Goal: Information Seeking & Learning: Learn about a topic

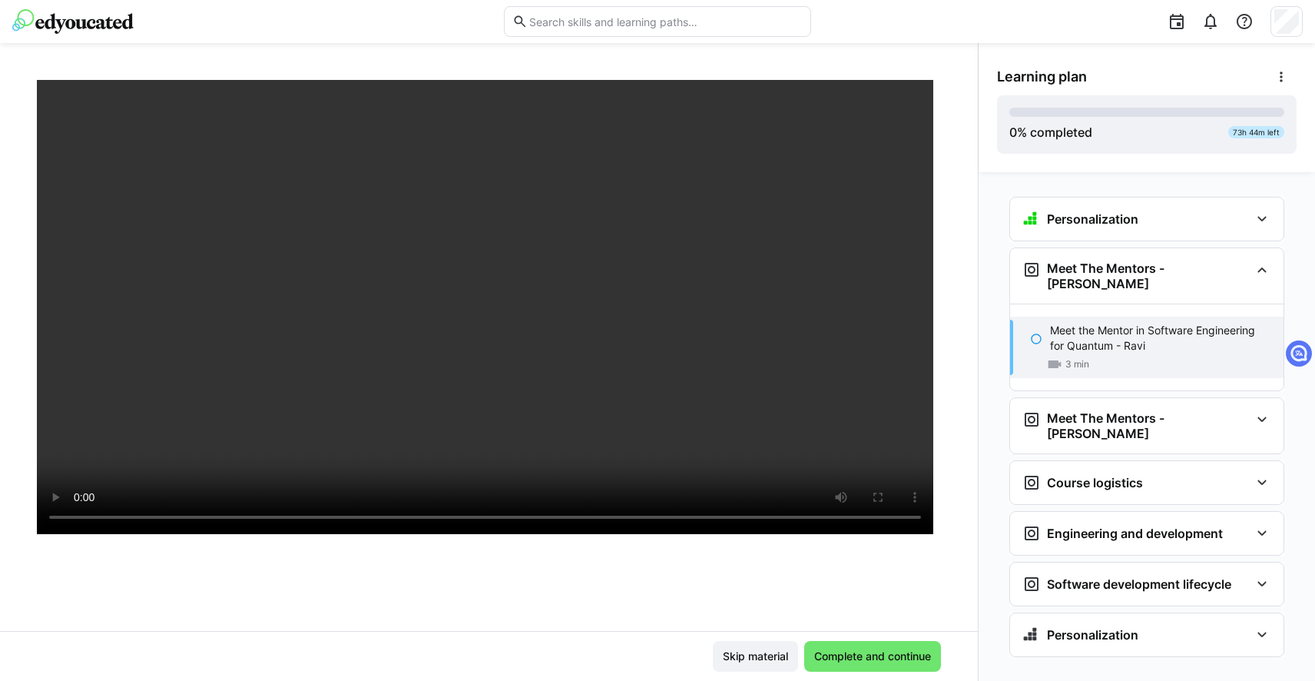
scroll to position [142, 0]
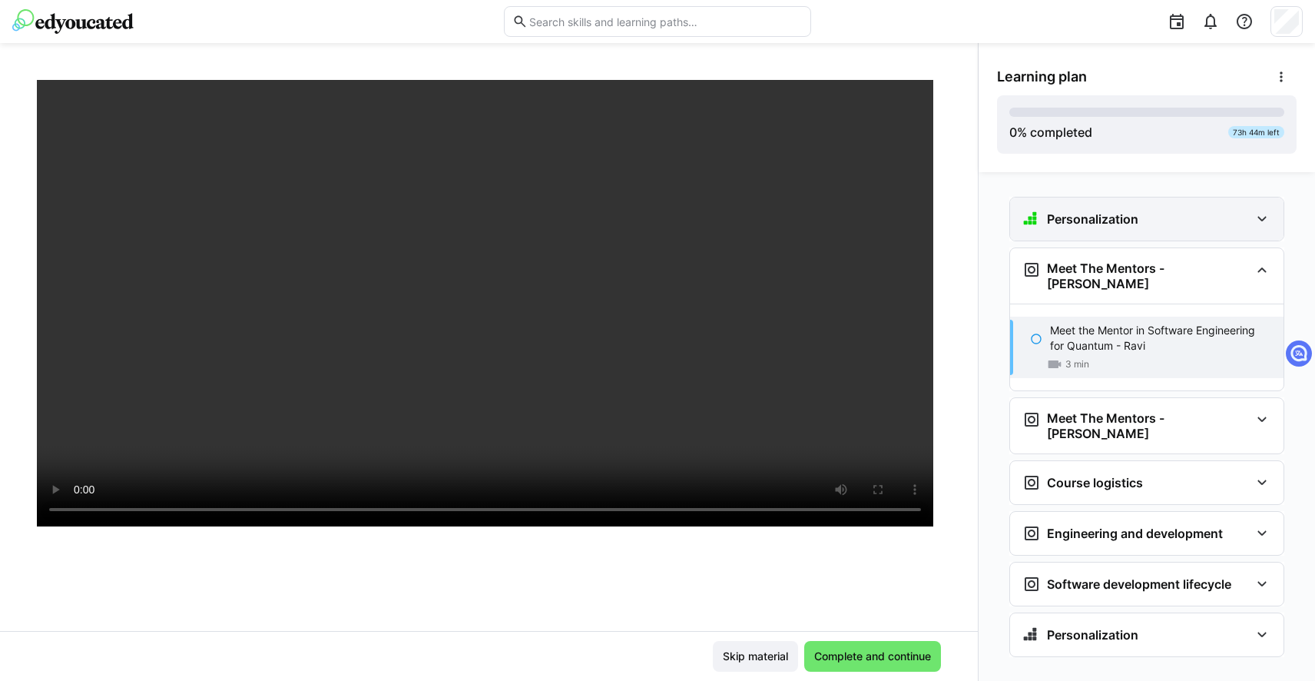
click at [1151, 231] on div "Personalization" at bounding box center [1146, 218] width 273 height 43
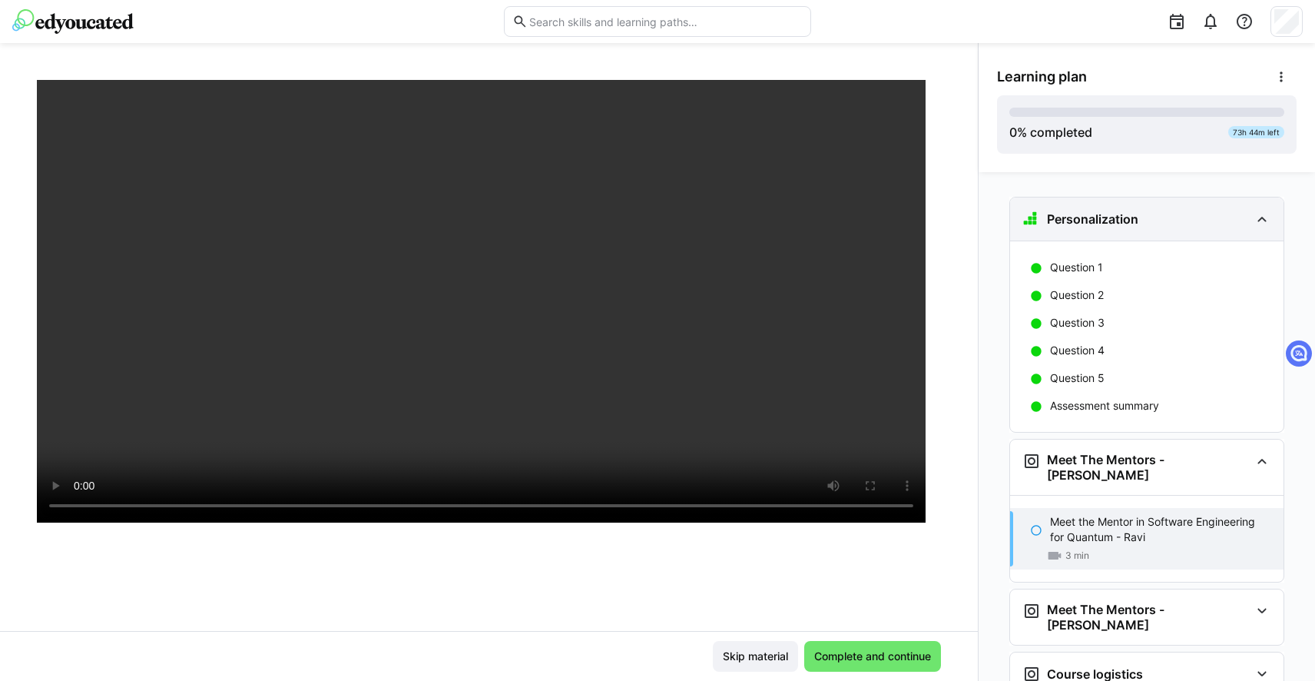
click at [1151, 231] on div "Personalization" at bounding box center [1146, 218] width 273 height 43
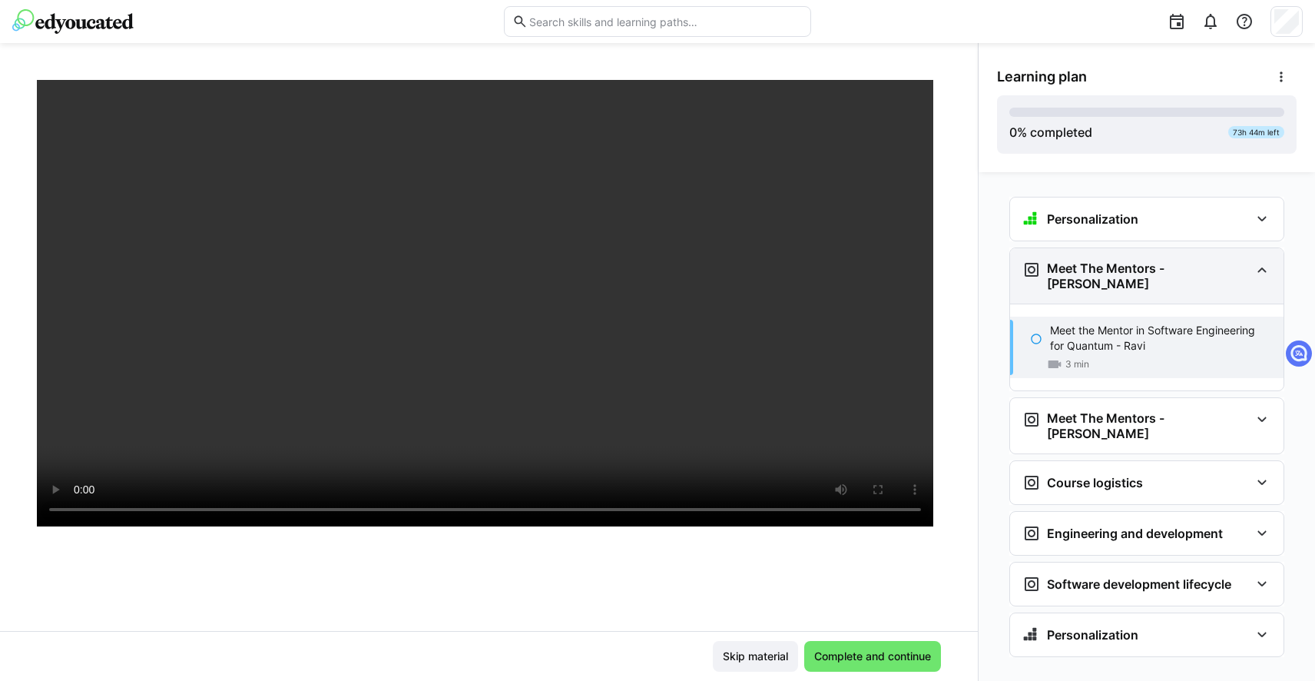
click at [1138, 277] on div "Meet The Mentors - [PERSON_NAME]" at bounding box center [1135, 275] width 227 height 31
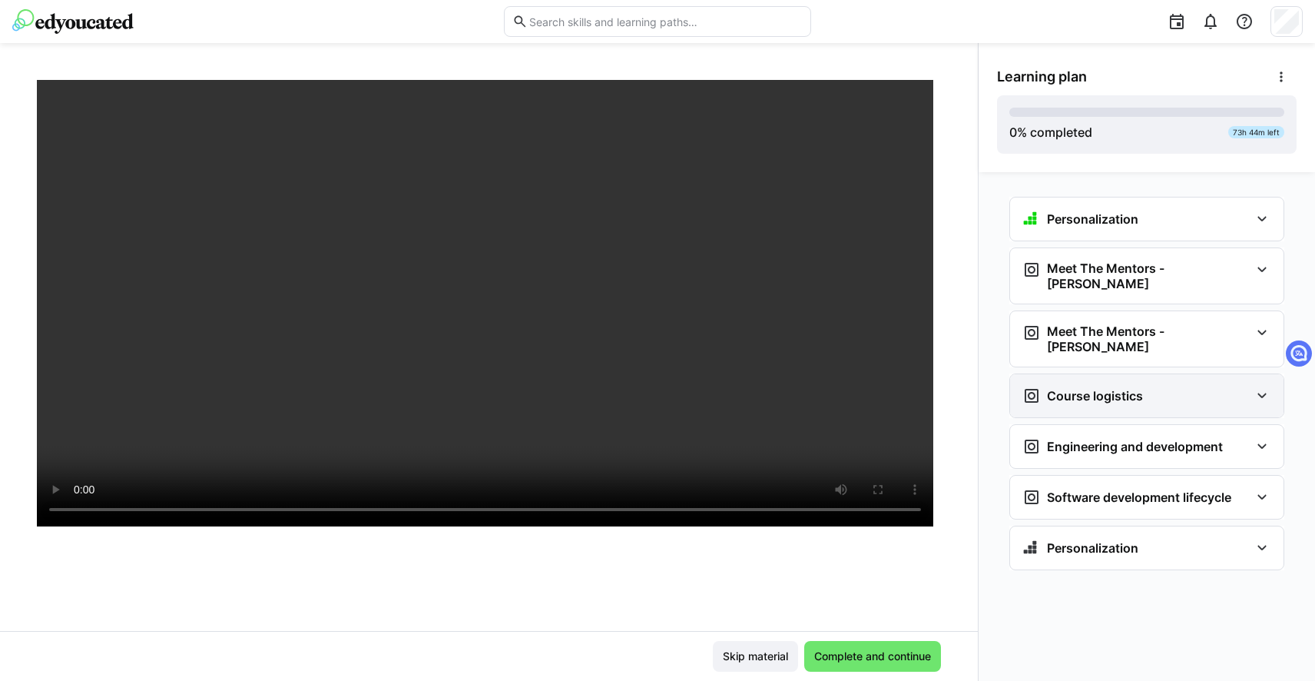
click at [1121, 388] on h3 "Course logistics" at bounding box center [1095, 395] width 96 height 15
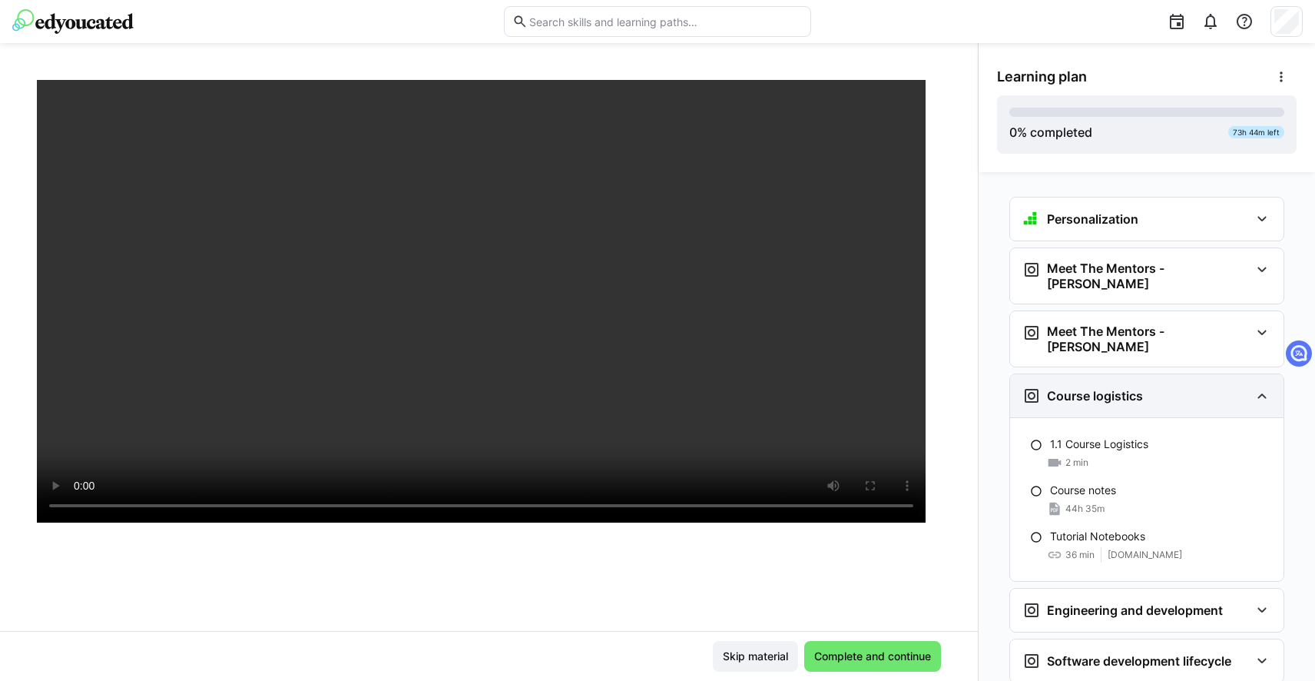
click at [1115, 388] on h3 "Course logistics" at bounding box center [1095, 395] width 96 height 15
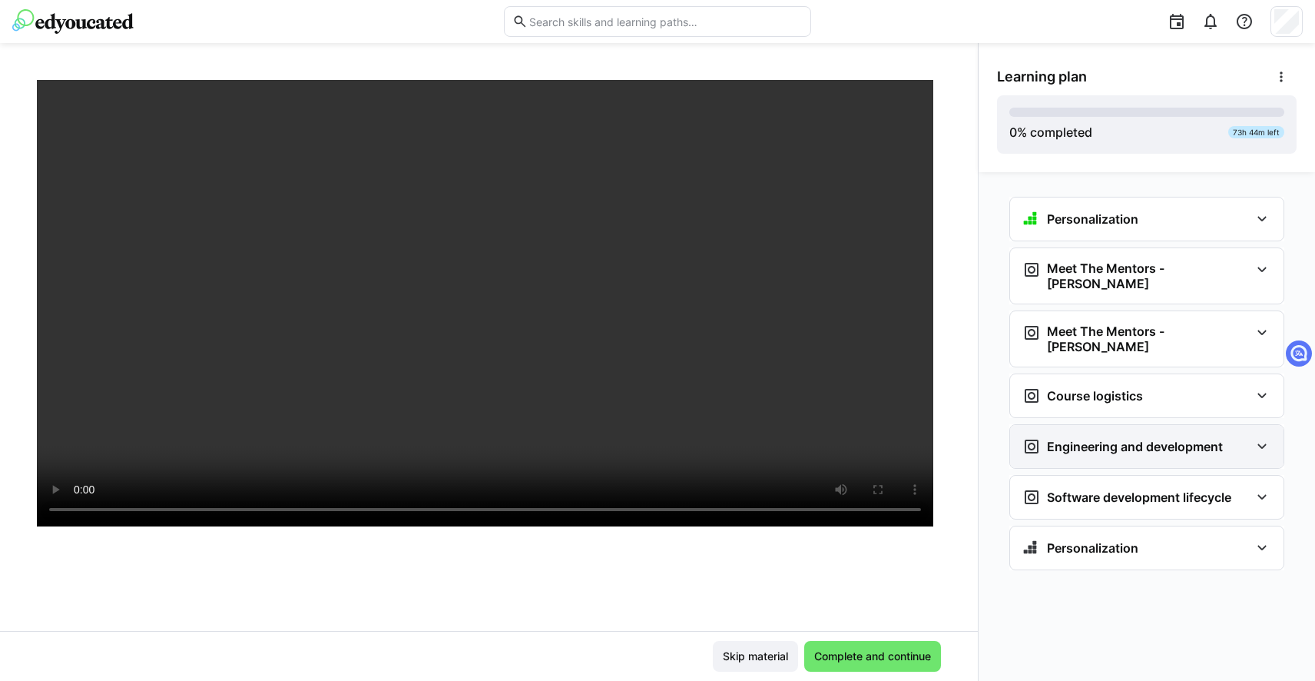
click at [1114, 432] on div "Engineering and development" at bounding box center [1146, 446] width 273 height 43
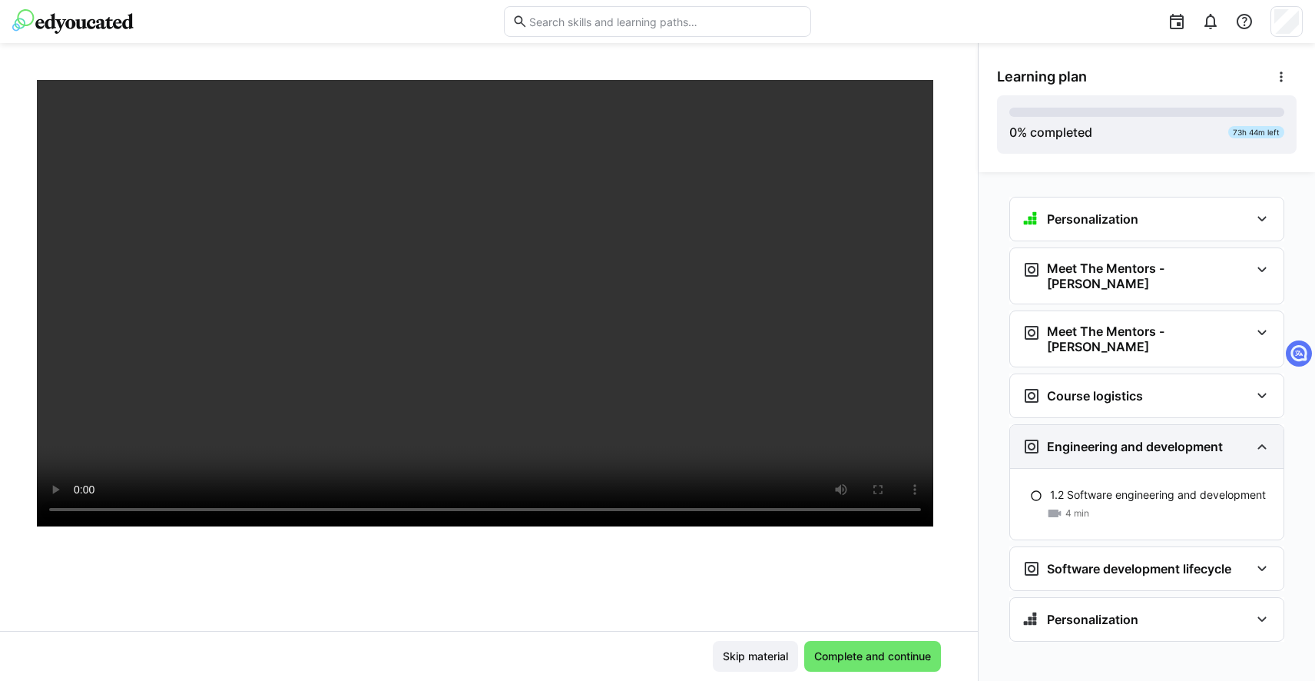
click at [1114, 432] on div "Engineering and development" at bounding box center [1146, 446] width 273 height 43
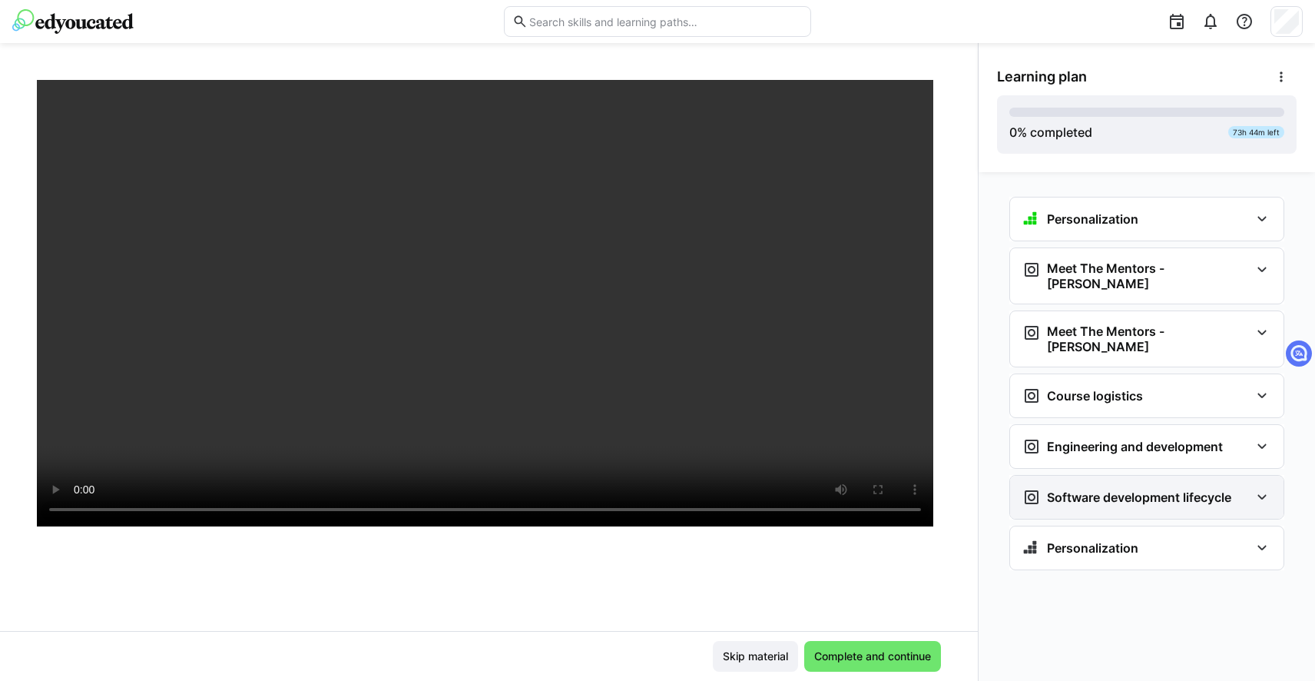
click at [1114, 475] on div "Software development lifecycle" at bounding box center [1146, 496] width 273 height 43
click at [1114, 489] on h3 "Software development lifecycle" at bounding box center [1139, 496] width 184 height 15
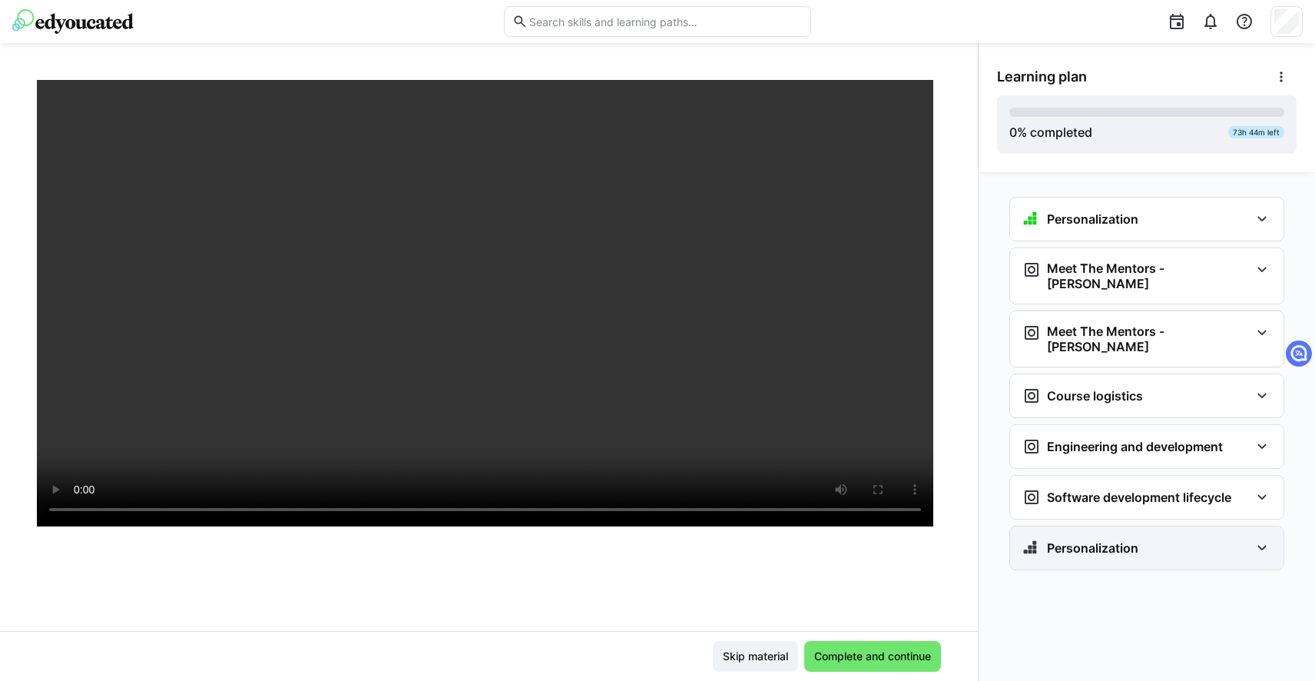
click at [1113, 540] on h3 "Personalization" at bounding box center [1092, 547] width 91 height 15
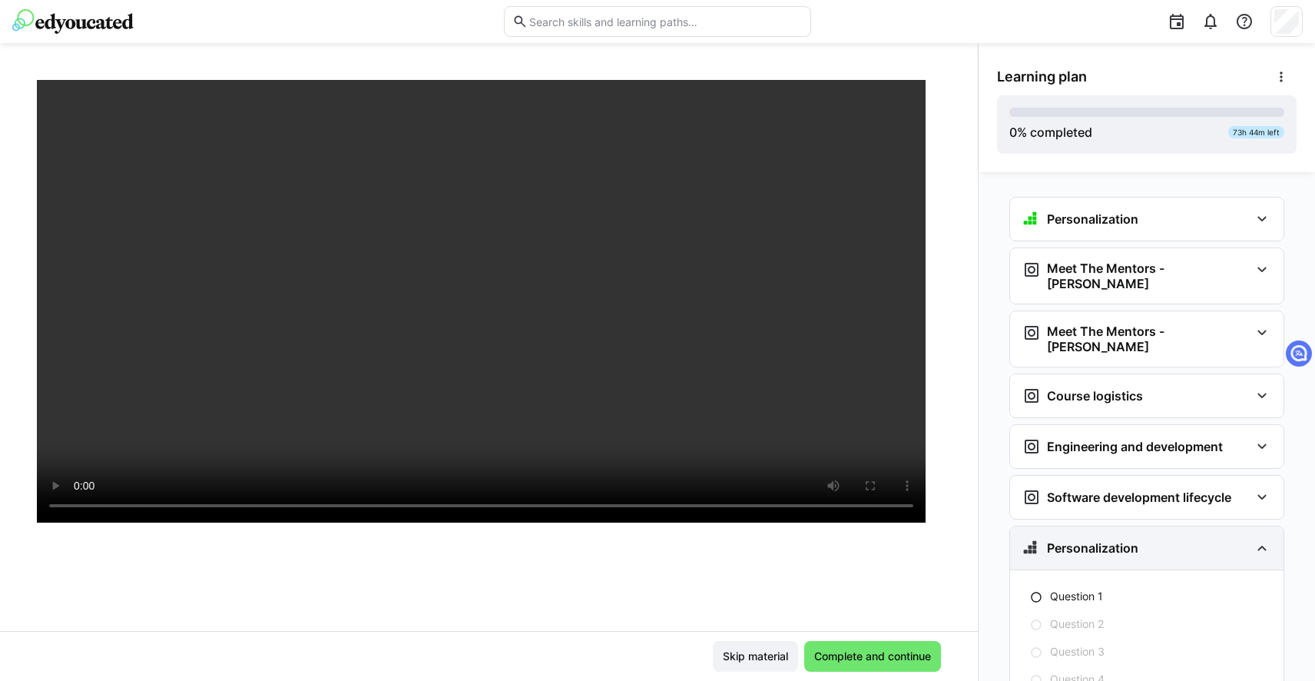
scroll to position [104, 0]
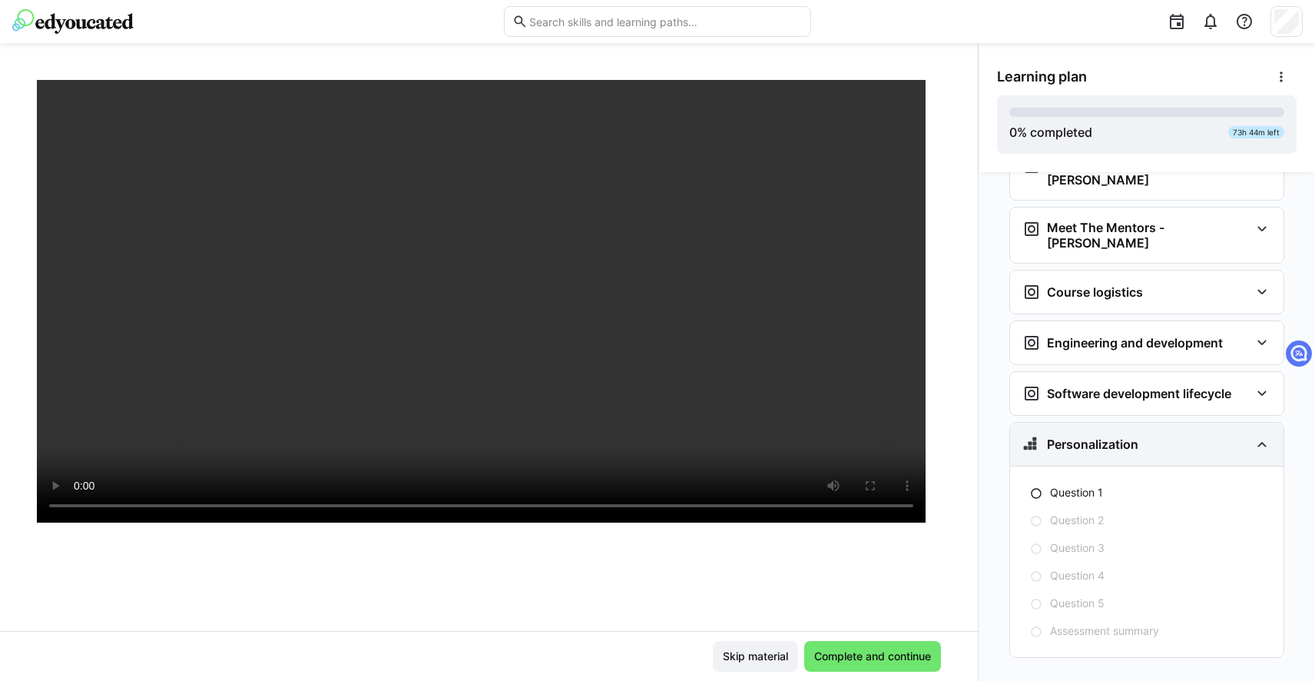
click at [1112, 436] on h3 "Personalization" at bounding box center [1092, 443] width 91 height 15
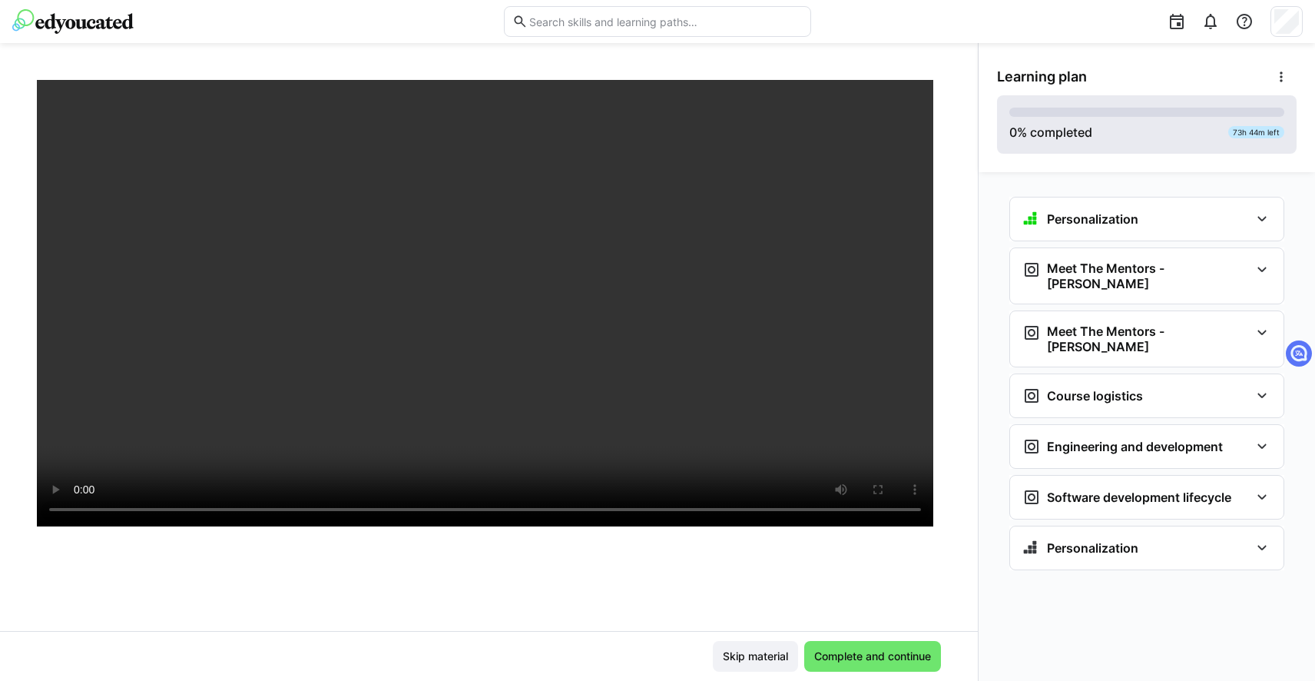
click at [1156, 134] on div "0 % completed 73h 44m left" at bounding box center [1146, 125] width 275 height 34
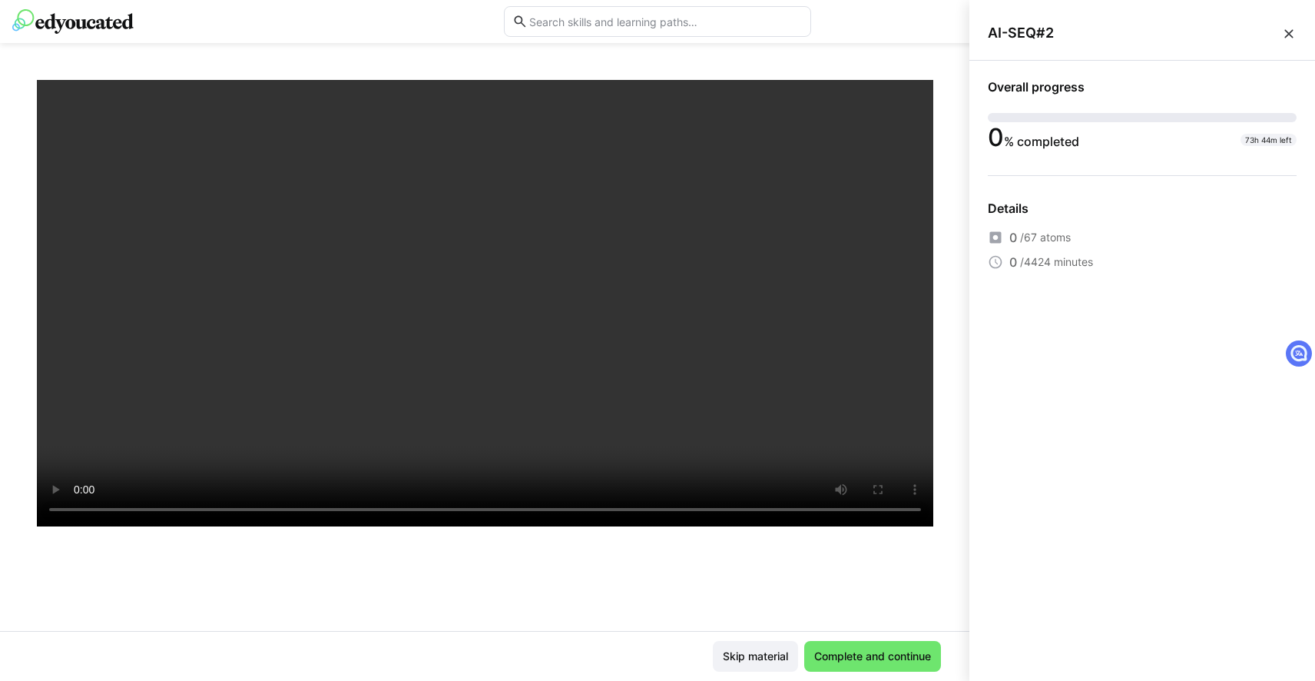
click at [1290, 32] on eds-icon at bounding box center [1288, 33] width 15 height 15
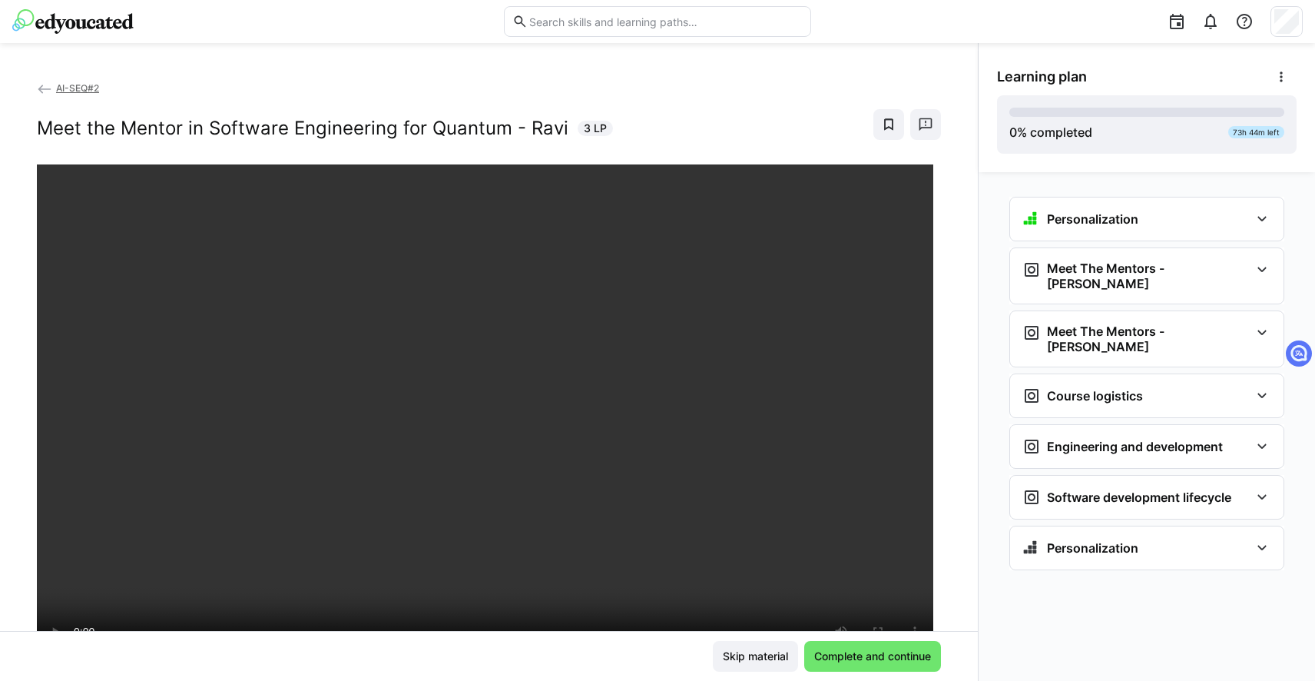
click at [39, 84] on eds-icon at bounding box center [44, 88] width 15 height 15
